Goal: Transaction & Acquisition: Obtain resource

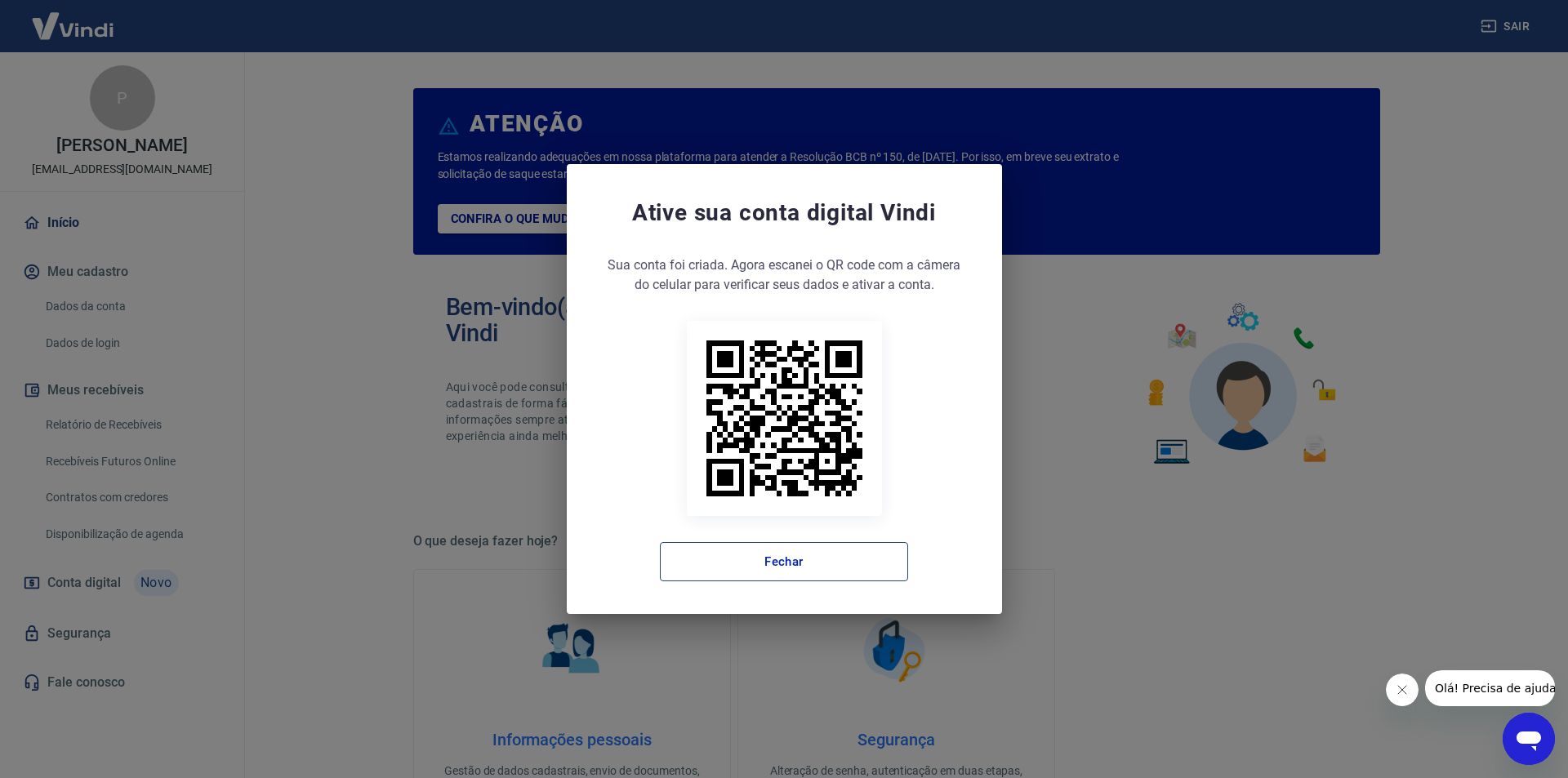
click at [774, 569] on button "Fechar" at bounding box center [784, 561] width 249 height 39
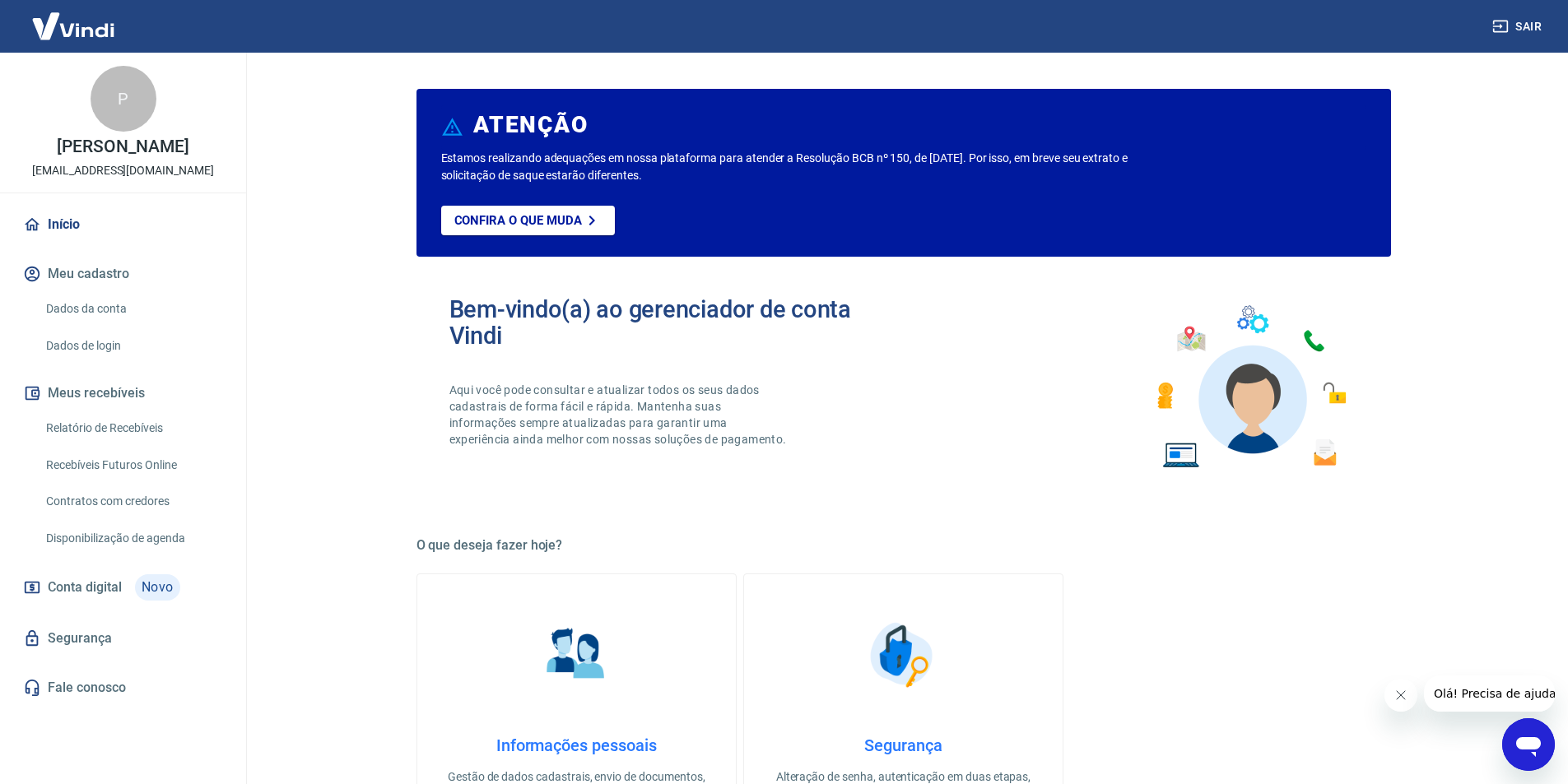
click at [125, 430] on link "Relatório de Recebíveis" at bounding box center [133, 428] width 187 height 34
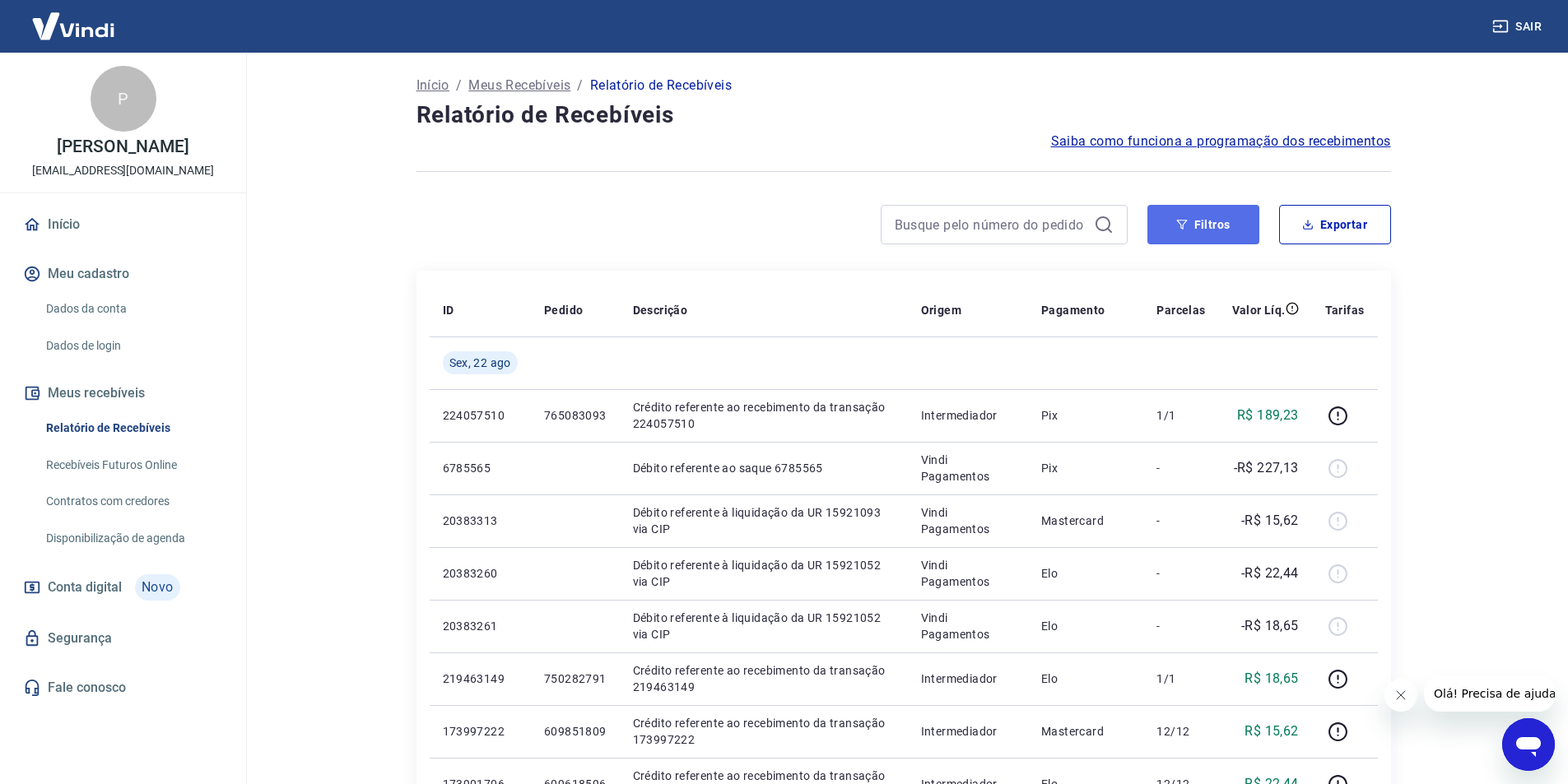
click at [1202, 220] on button "Filtros" at bounding box center [1203, 224] width 112 height 39
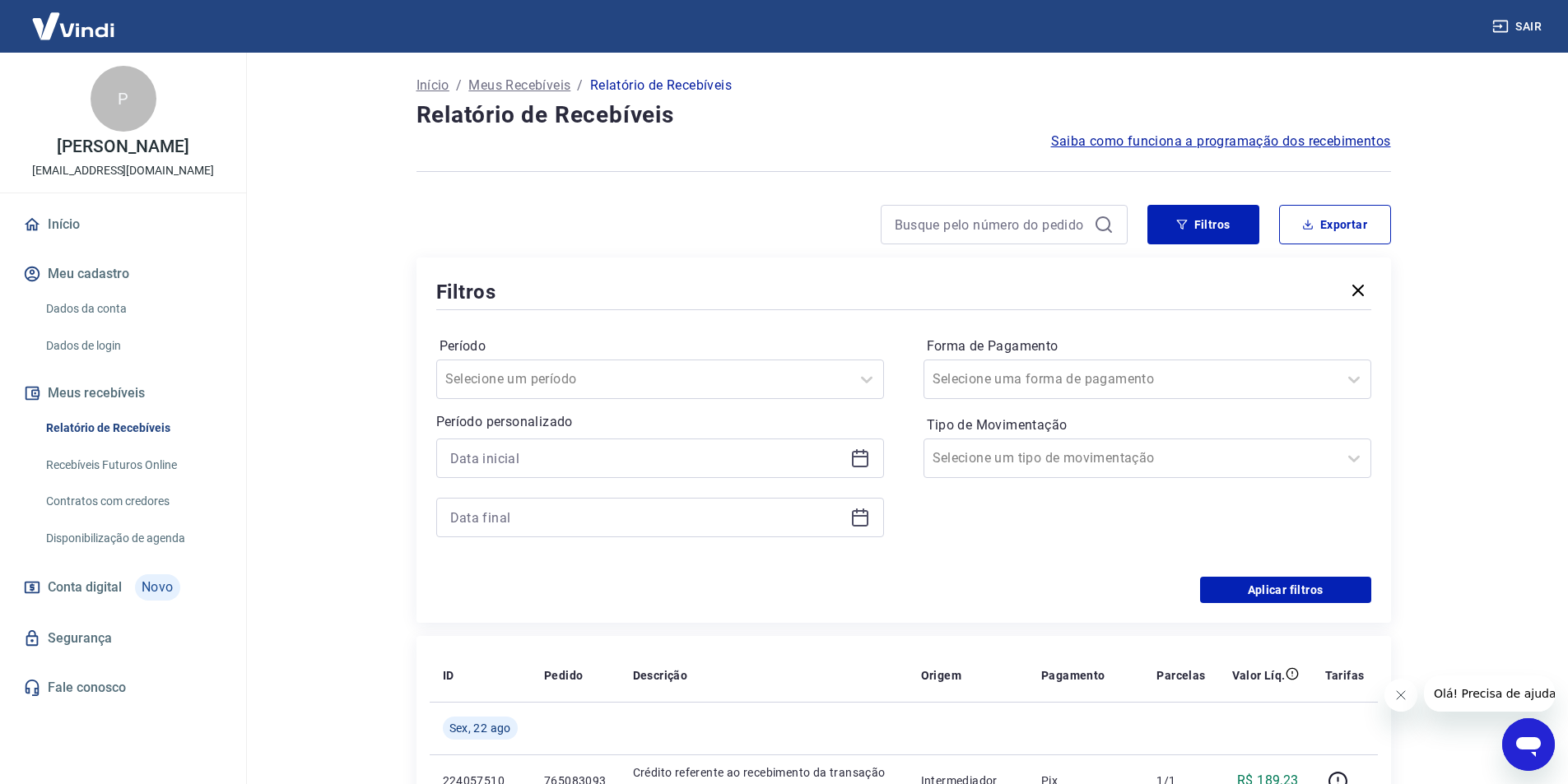
click at [783, 476] on div at bounding box center [660, 458] width 447 height 39
click at [857, 456] on icon at bounding box center [859, 457] width 16 height 2
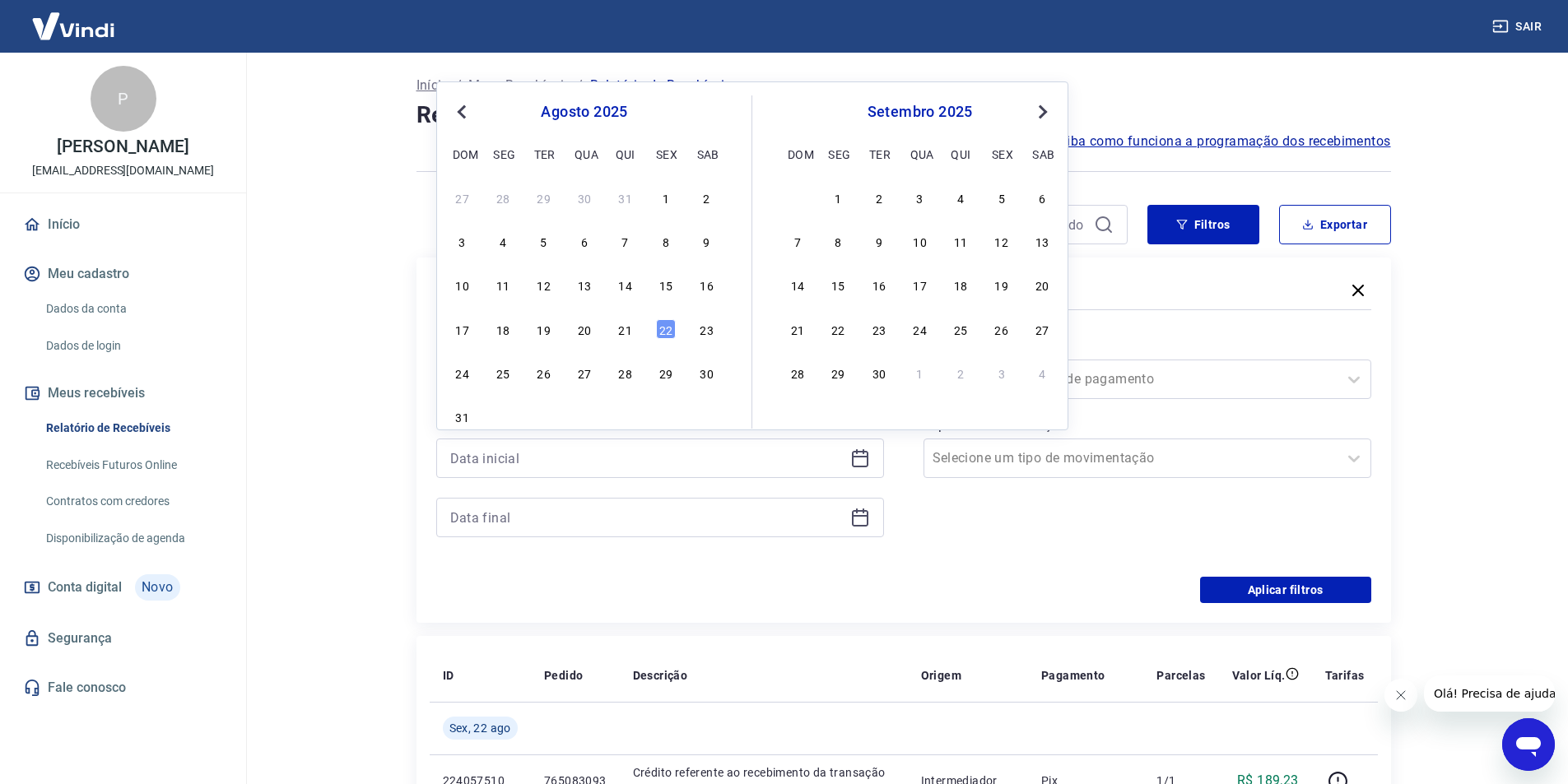
click at [460, 116] on button "Previous Month" at bounding box center [462, 111] width 20 height 20
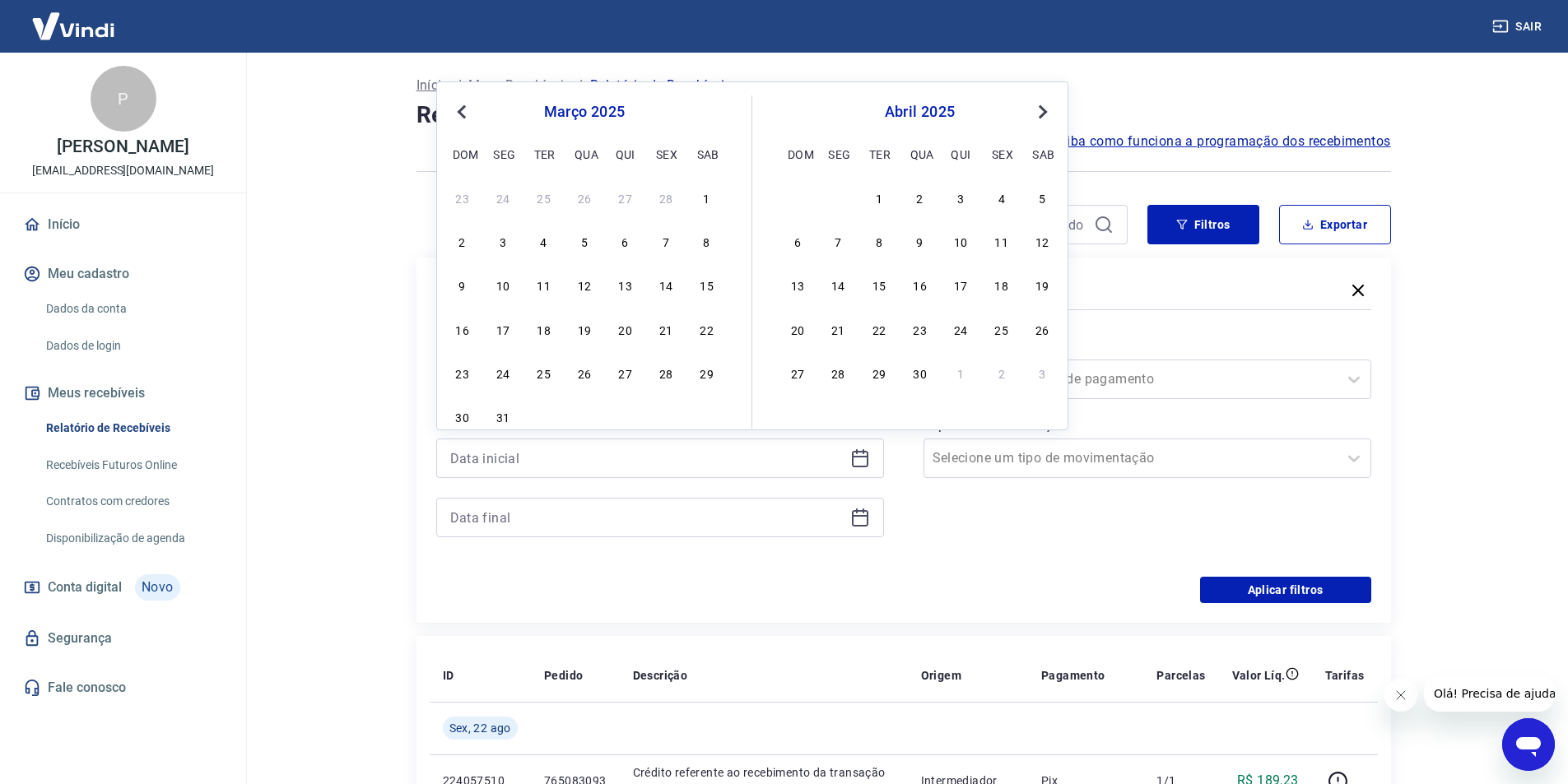
click at [460, 116] on button "Previous Month" at bounding box center [462, 111] width 20 height 20
click at [579, 204] on div "1" at bounding box center [584, 197] width 20 height 20
type input "[DATE]"
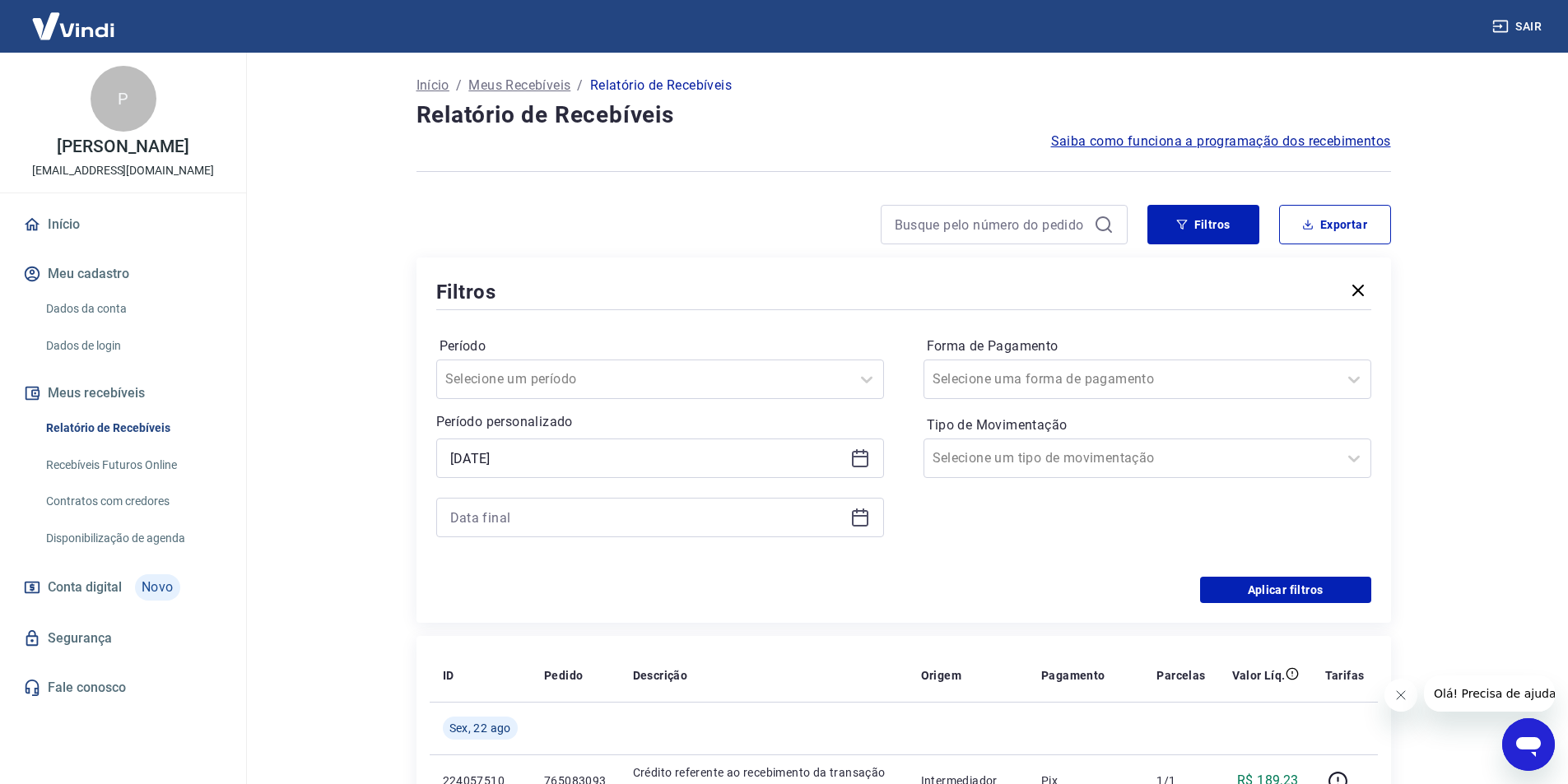
click at [865, 514] on icon at bounding box center [860, 517] width 20 height 20
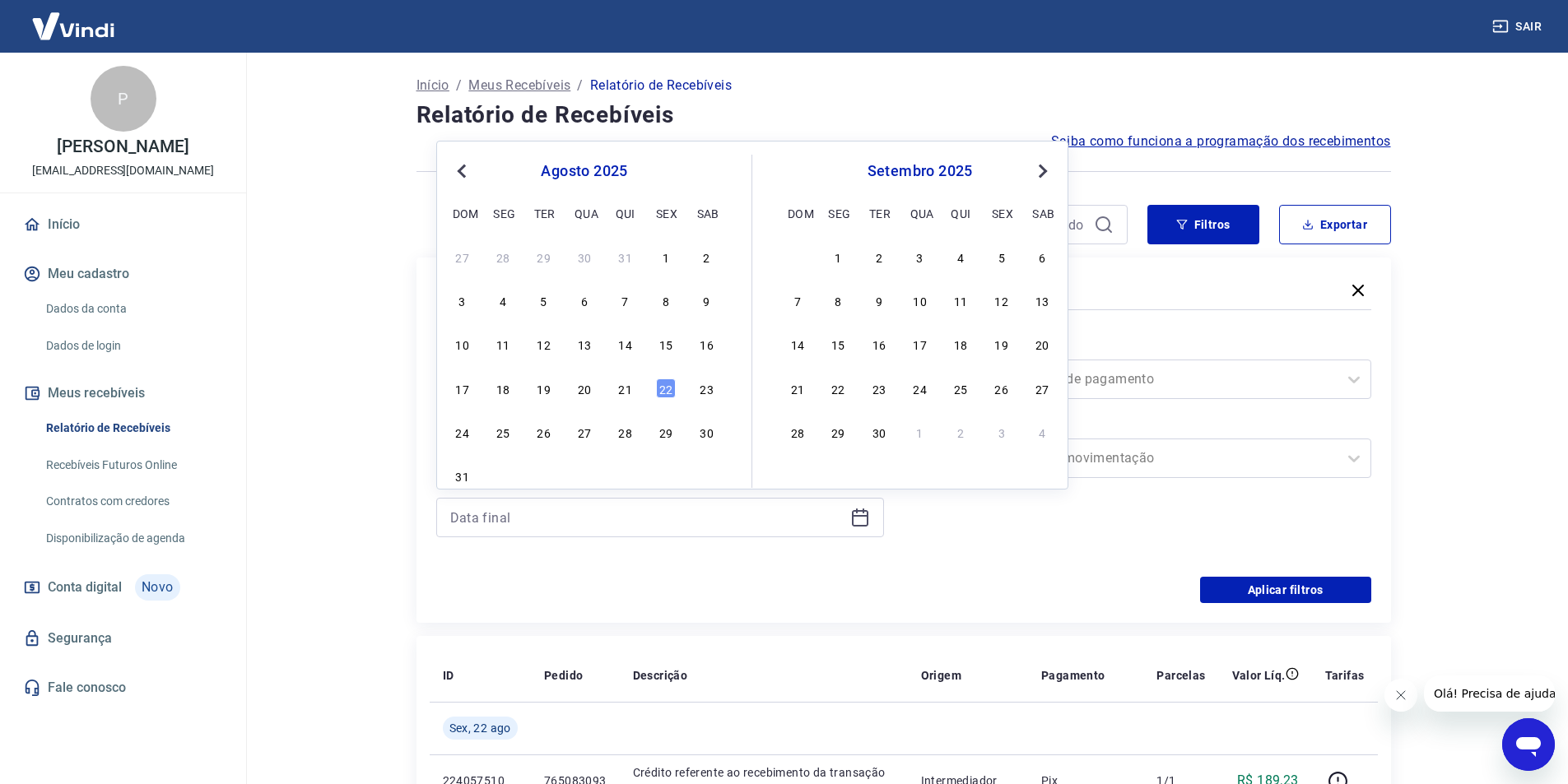
click at [462, 164] on button "Previous Month" at bounding box center [462, 171] width 20 height 20
click at [622, 438] on div "31" at bounding box center [625, 432] width 20 height 20
type input "[DATE]"
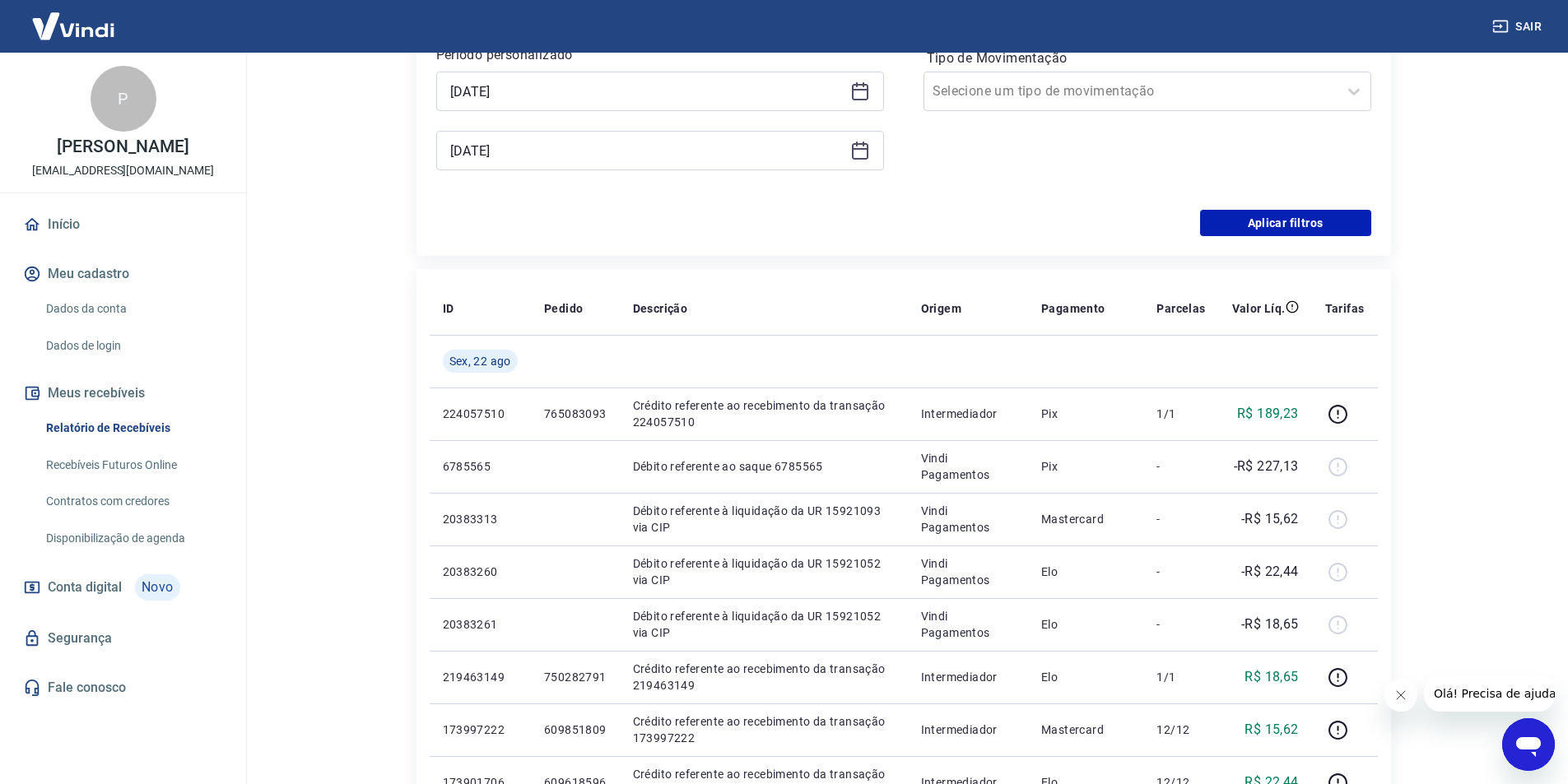
scroll to position [329, 0]
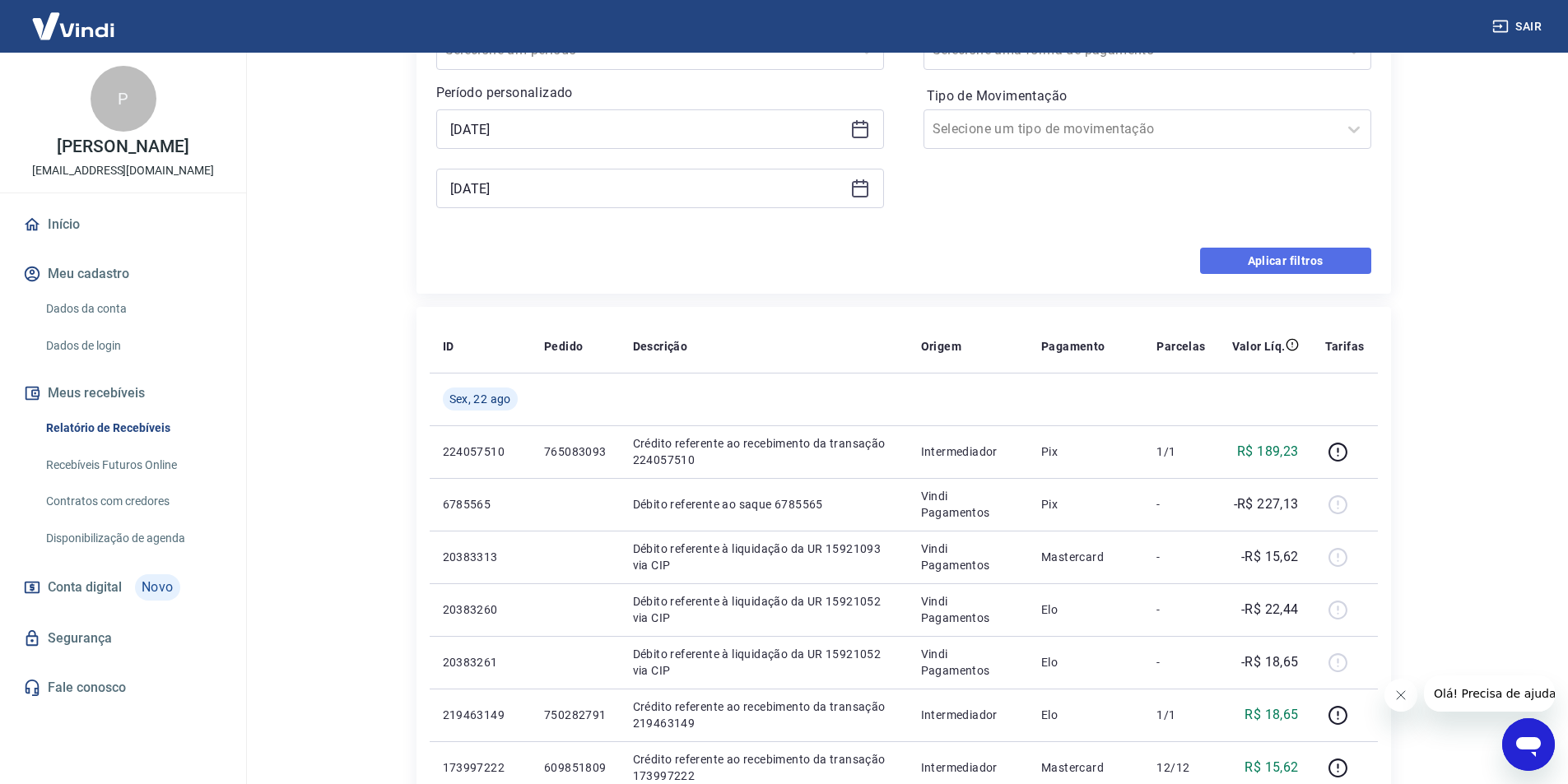
click at [1274, 255] on button "Aplicar filtros" at bounding box center [1286, 260] width 171 height 26
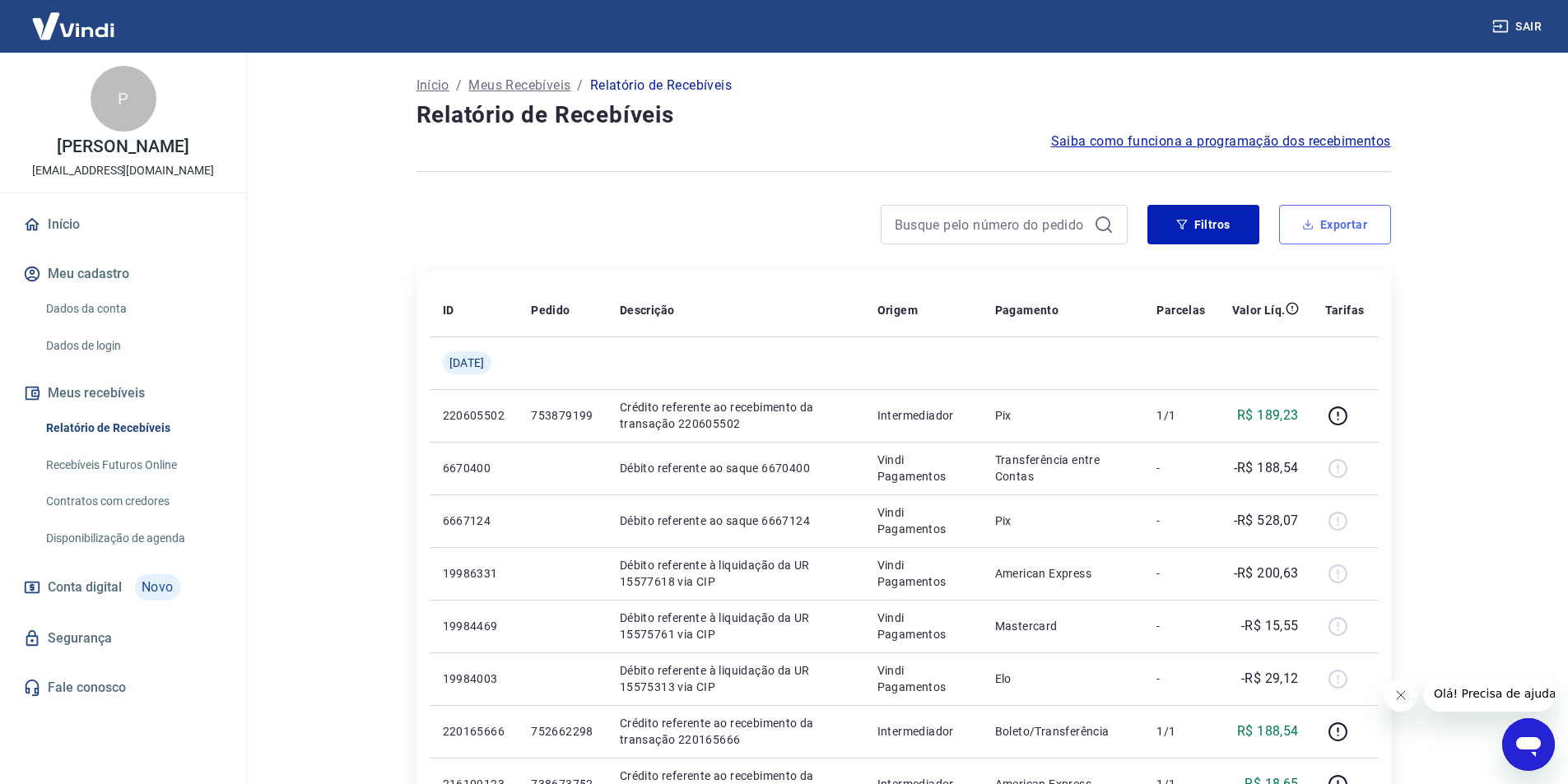
click at [1337, 222] on button "Exportar" at bounding box center [1335, 224] width 112 height 39
type input "[DATE]"
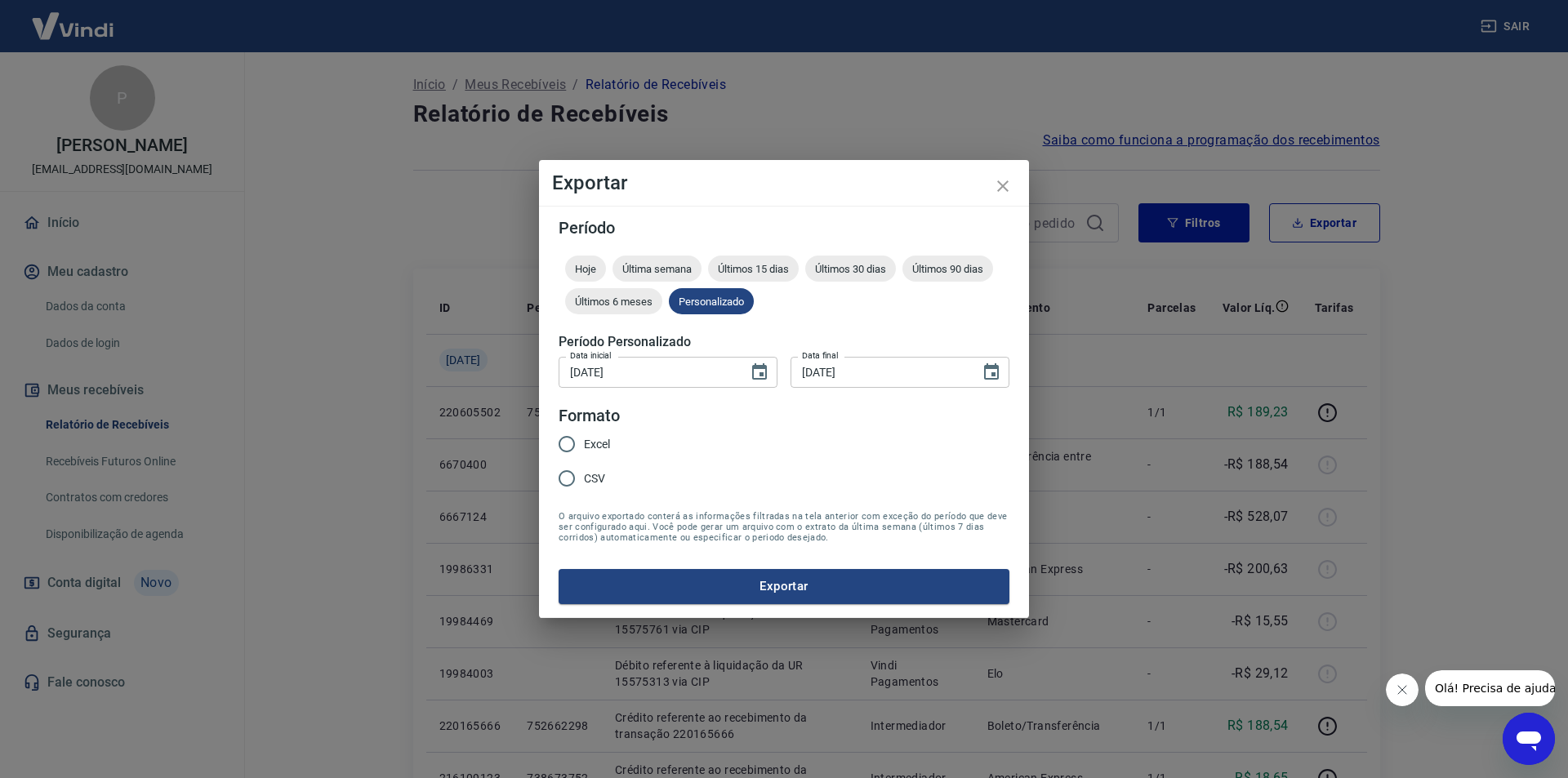
click at [581, 451] on input "Excel" at bounding box center [567, 444] width 34 height 34
radio input "true"
click at [662, 579] on button "Exportar" at bounding box center [783, 587] width 451 height 34
click at [1395, 689] on icon "Fechar mensagem da empresa" at bounding box center [1401, 690] width 13 height 13
click at [766, 585] on button "Exportar" at bounding box center [783, 587] width 451 height 34
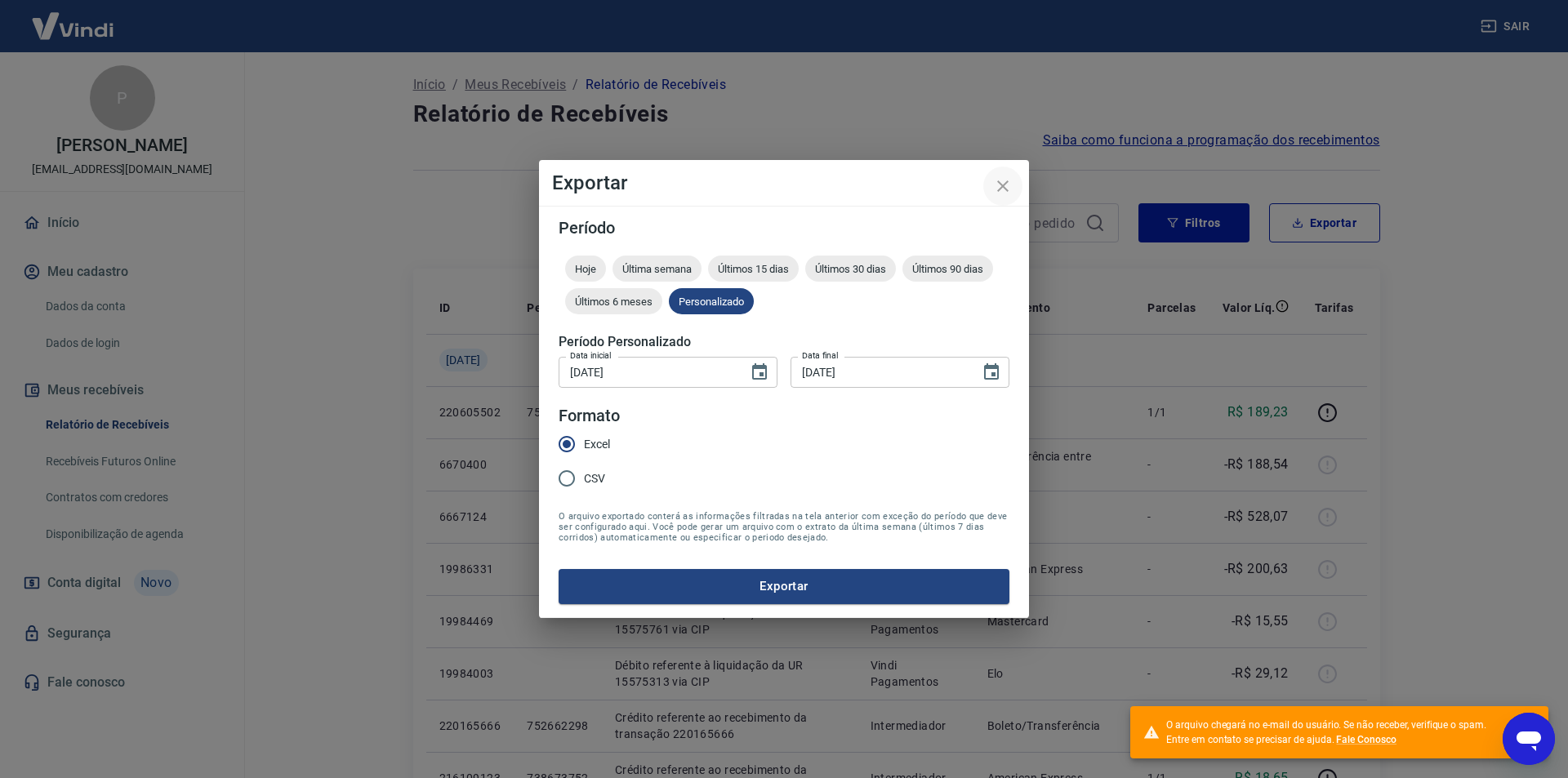
click at [1008, 178] on icon "close" at bounding box center [1003, 186] width 20 height 20
